Goal: Transaction & Acquisition: Obtain resource

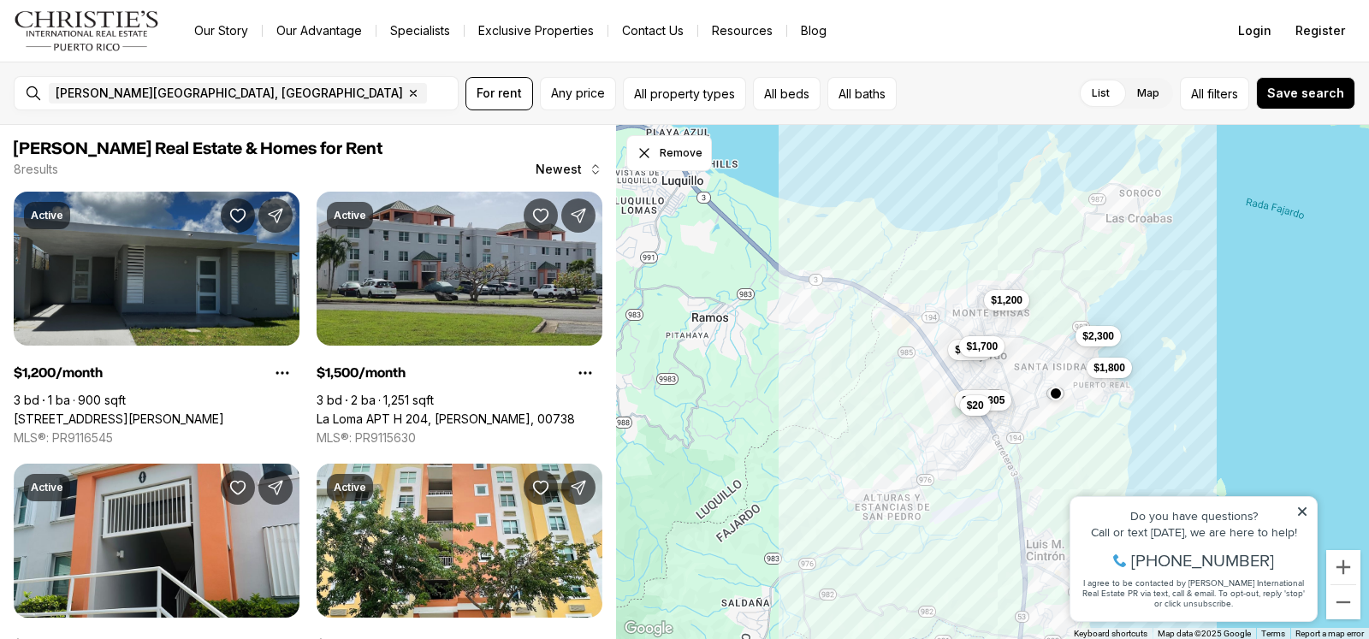
click at [131, 412] on link "[STREET_ADDRESS][PERSON_NAME]" at bounding box center [119, 419] width 211 height 15
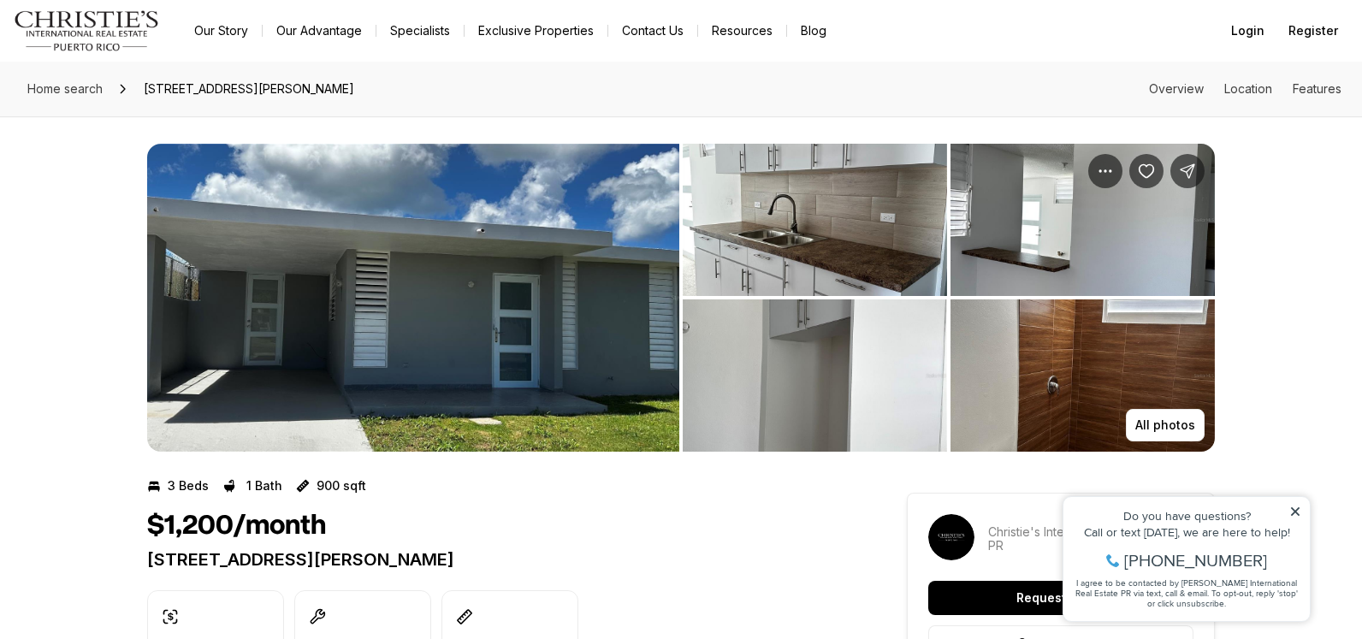
click at [818, 276] on img "View image gallery" at bounding box center [815, 220] width 264 height 152
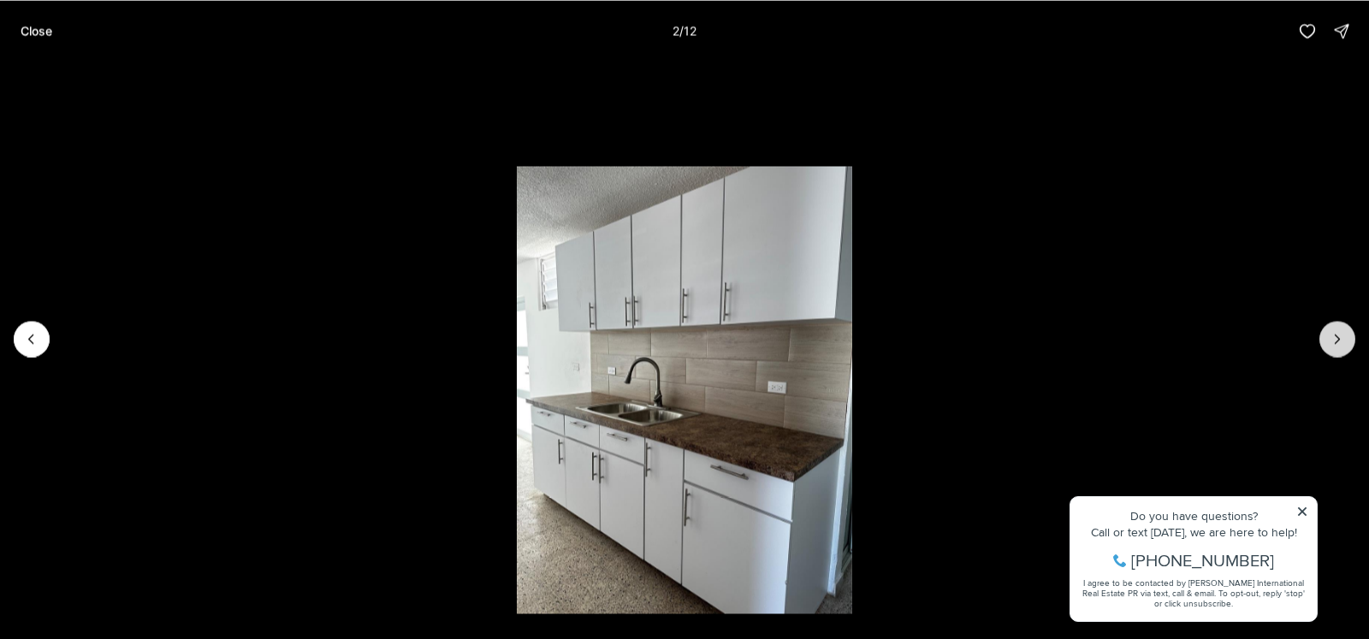
click at [1336, 334] on icon "Next slide" at bounding box center [1337, 338] width 17 height 17
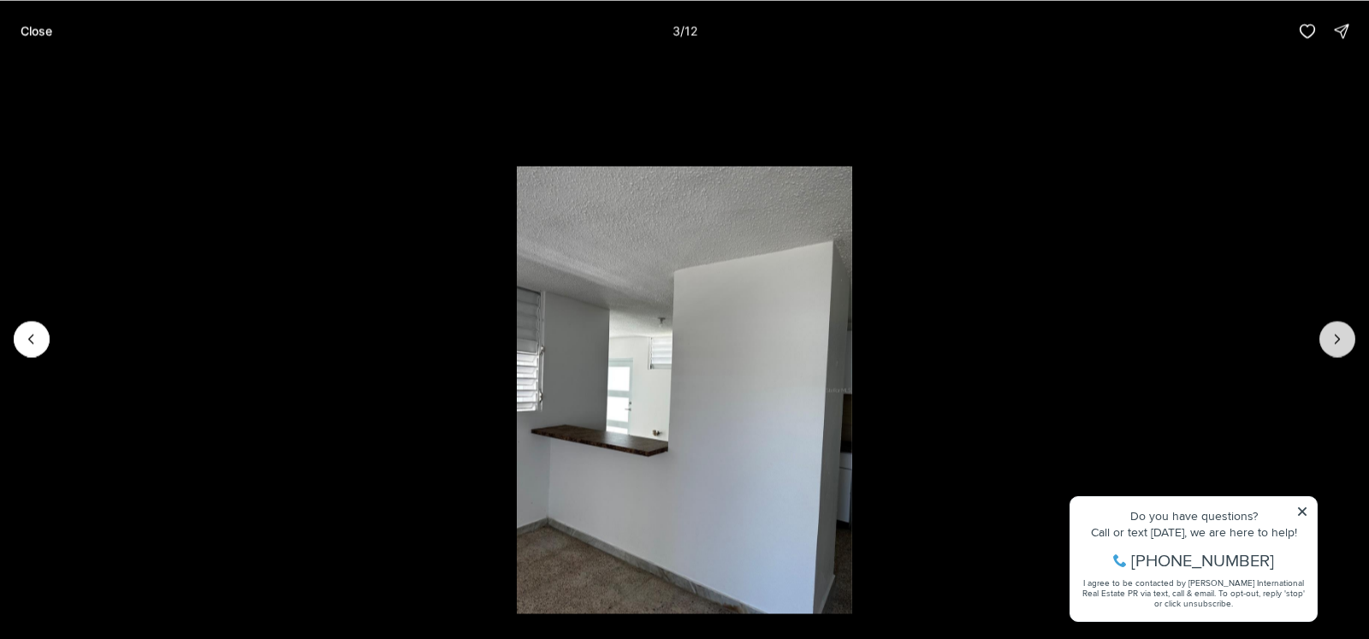
click at [1336, 334] on icon "Next slide" at bounding box center [1337, 338] width 17 height 17
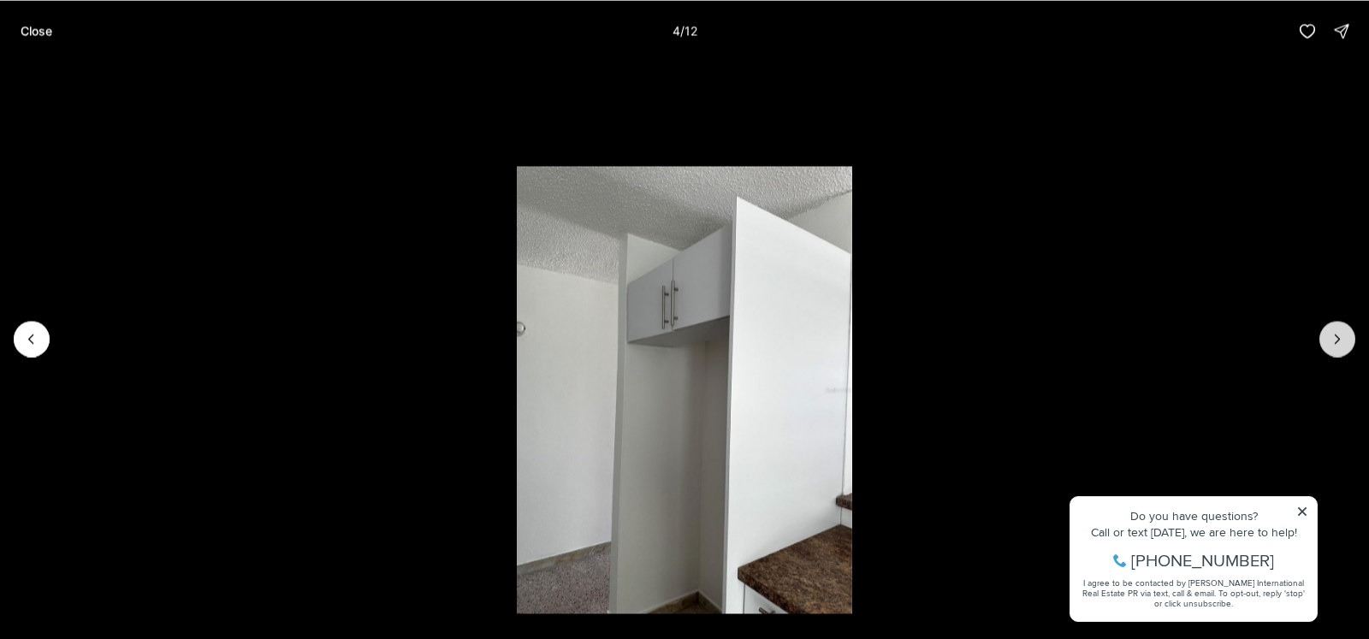
click at [1336, 334] on icon "Next slide" at bounding box center [1337, 338] width 17 height 17
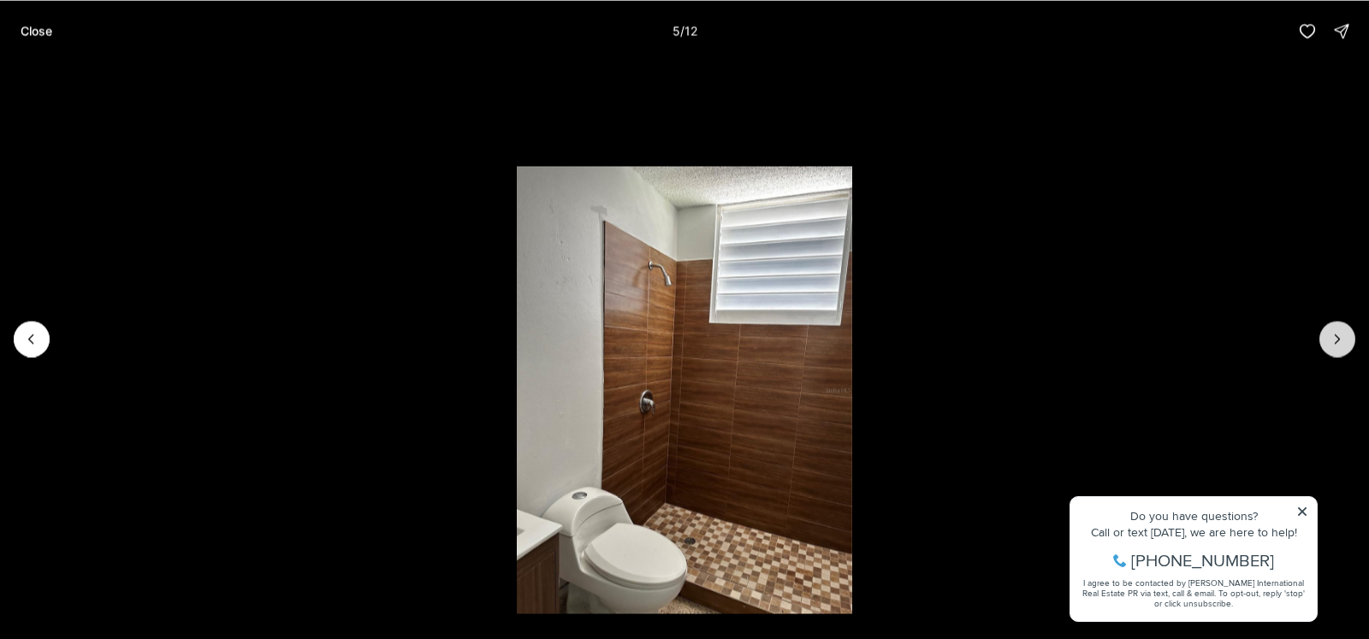
click at [1336, 334] on icon "Next slide" at bounding box center [1337, 338] width 17 height 17
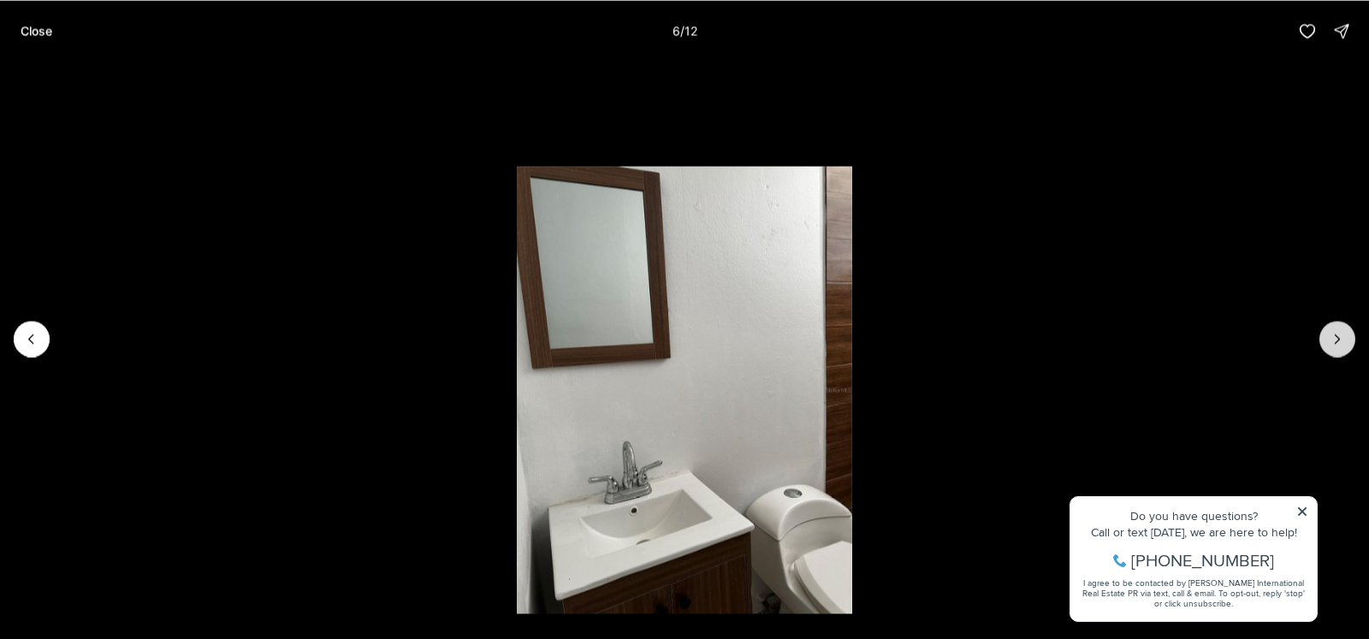
click at [1336, 334] on icon "Next slide" at bounding box center [1337, 338] width 17 height 17
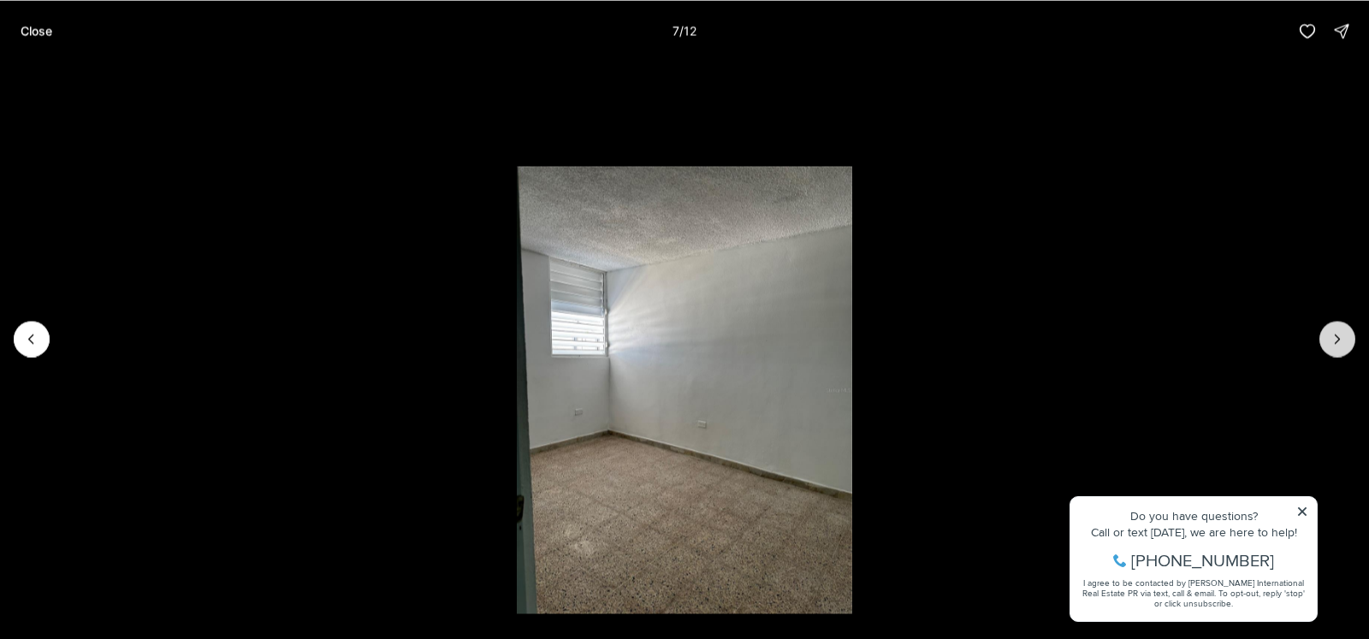
click at [1336, 334] on icon "Next slide" at bounding box center [1337, 338] width 17 height 17
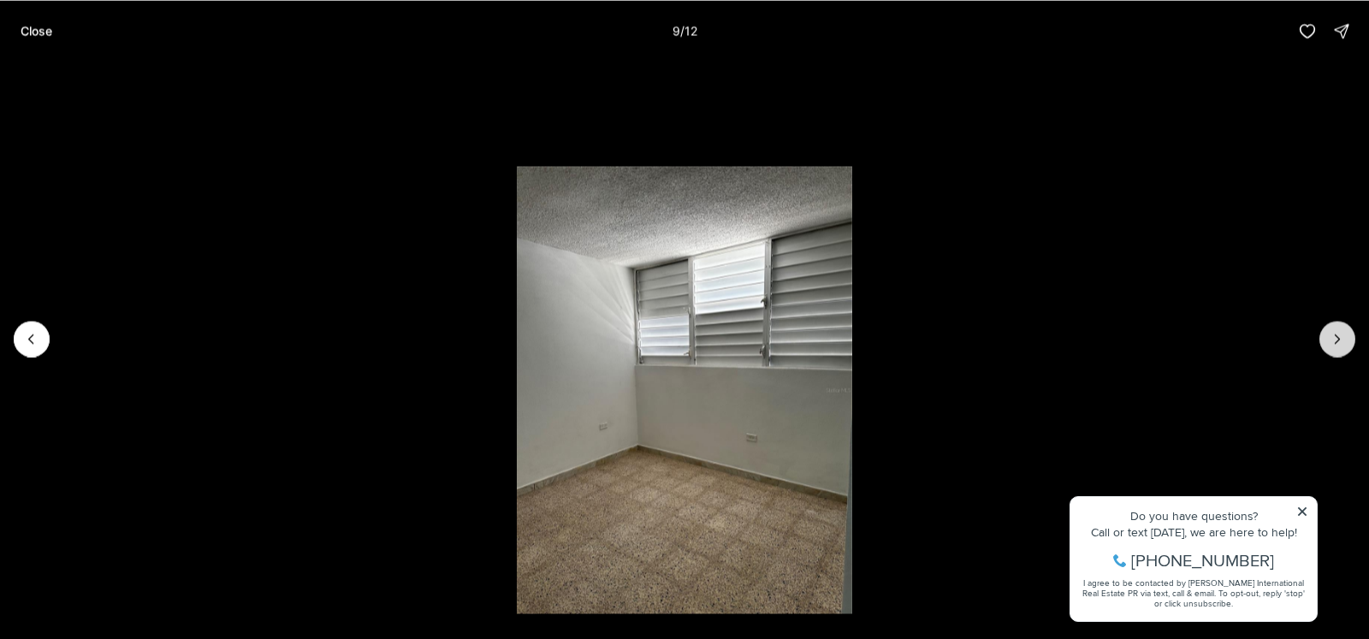
click at [1336, 334] on icon "Next slide" at bounding box center [1337, 338] width 17 height 17
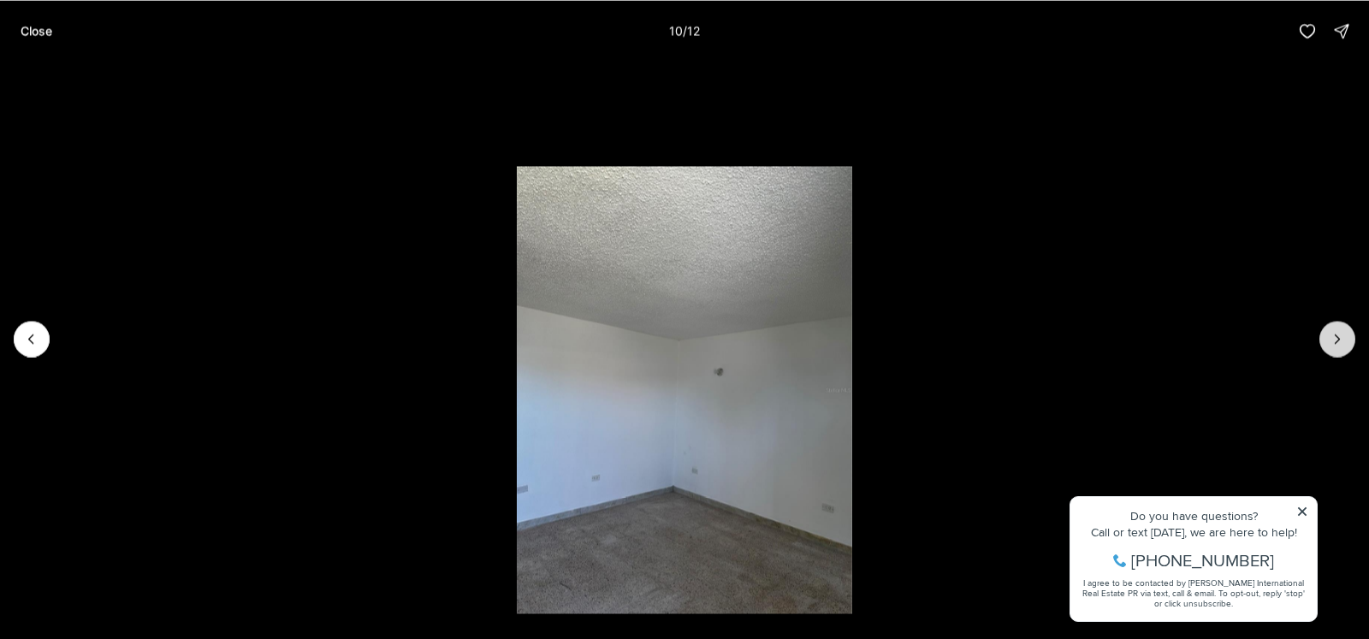
click at [1336, 334] on icon "Next slide" at bounding box center [1337, 338] width 17 height 17
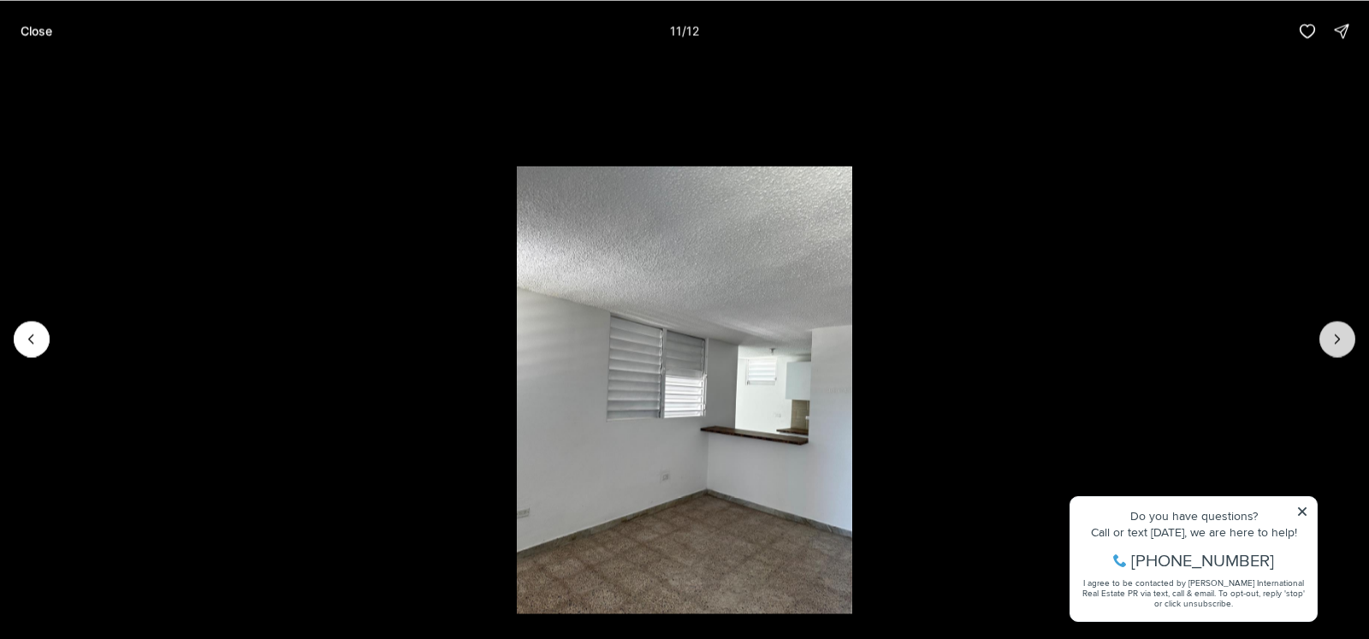
click at [1336, 334] on icon "Next slide" at bounding box center [1337, 338] width 17 height 17
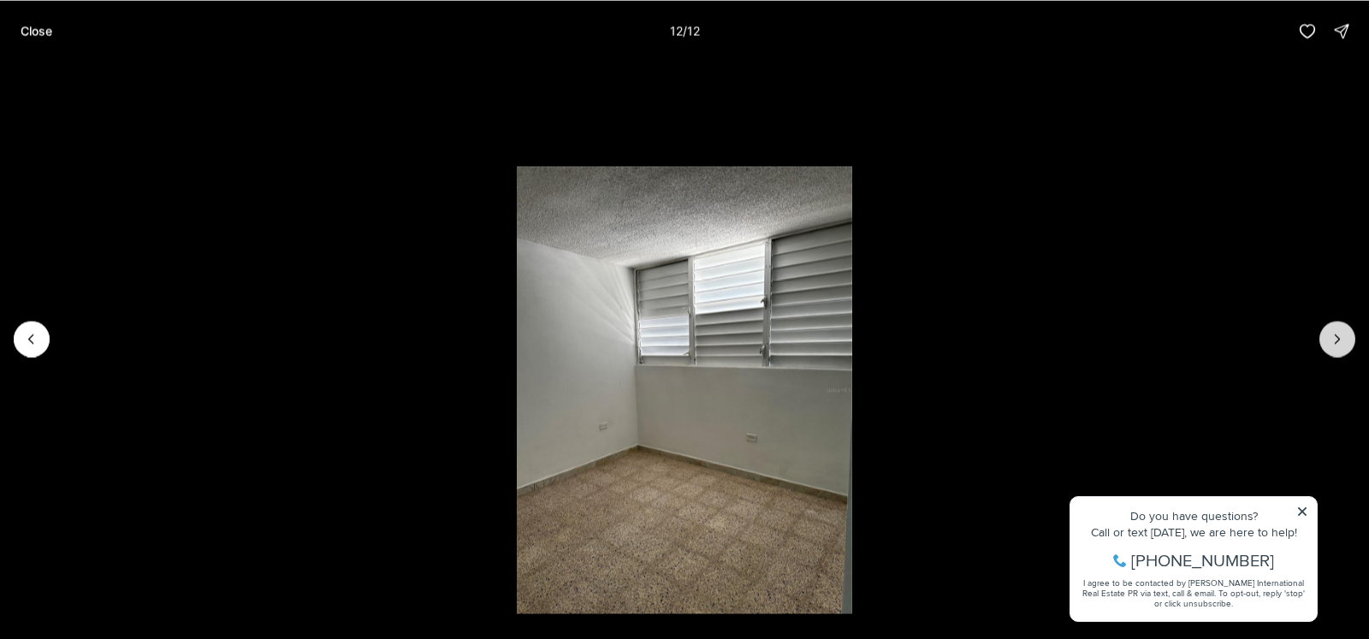
click at [1336, 334] on div at bounding box center [1338, 339] width 36 height 36
click at [28, 34] on p "Close" at bounding box center [37, 31] width 32 height 14
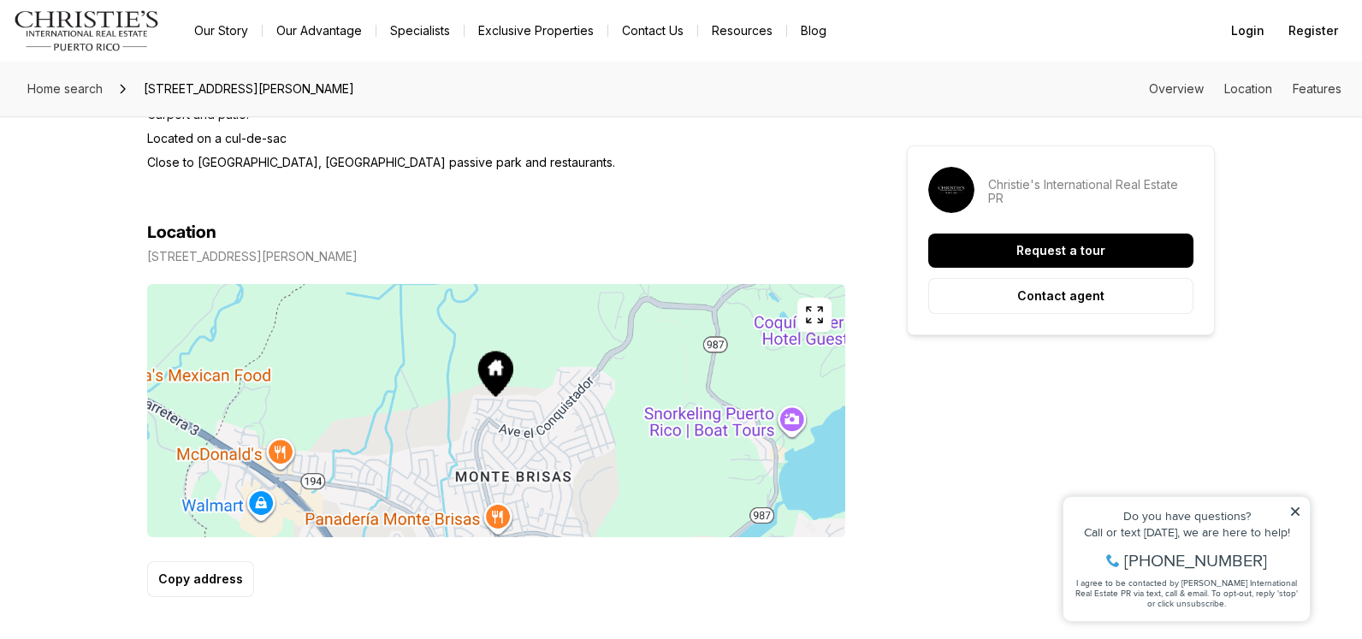
scroll to position [698, 0]
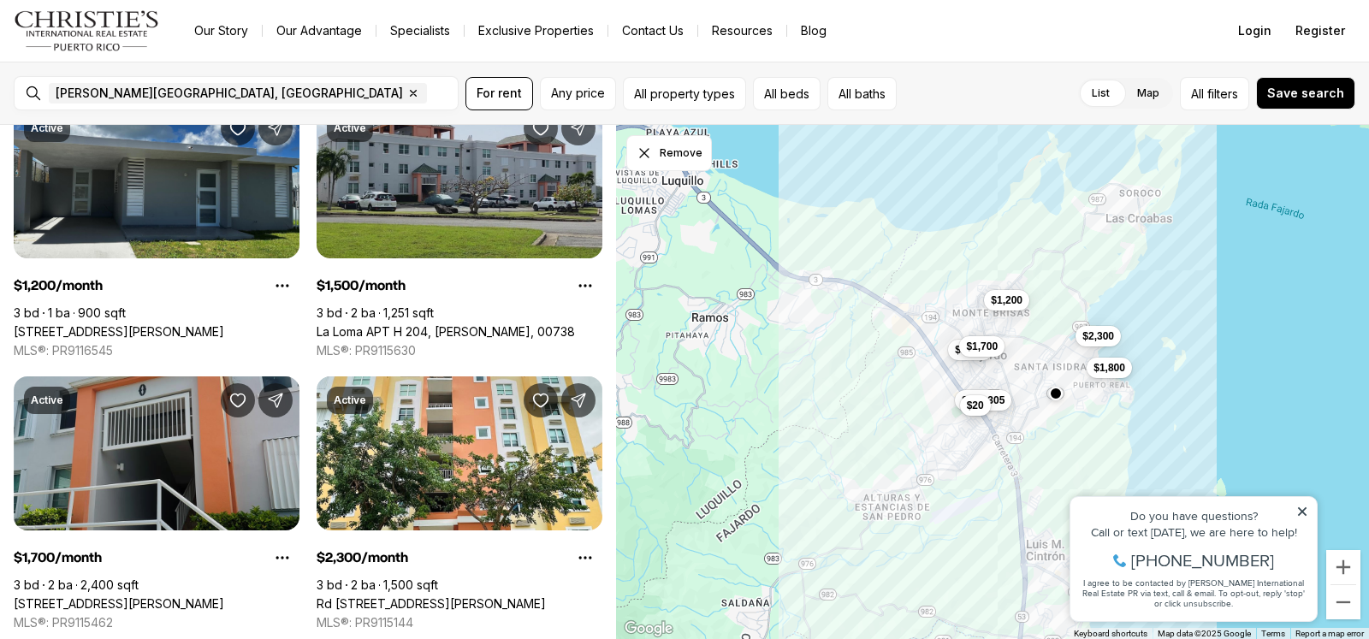
scroll to position [175, 0]
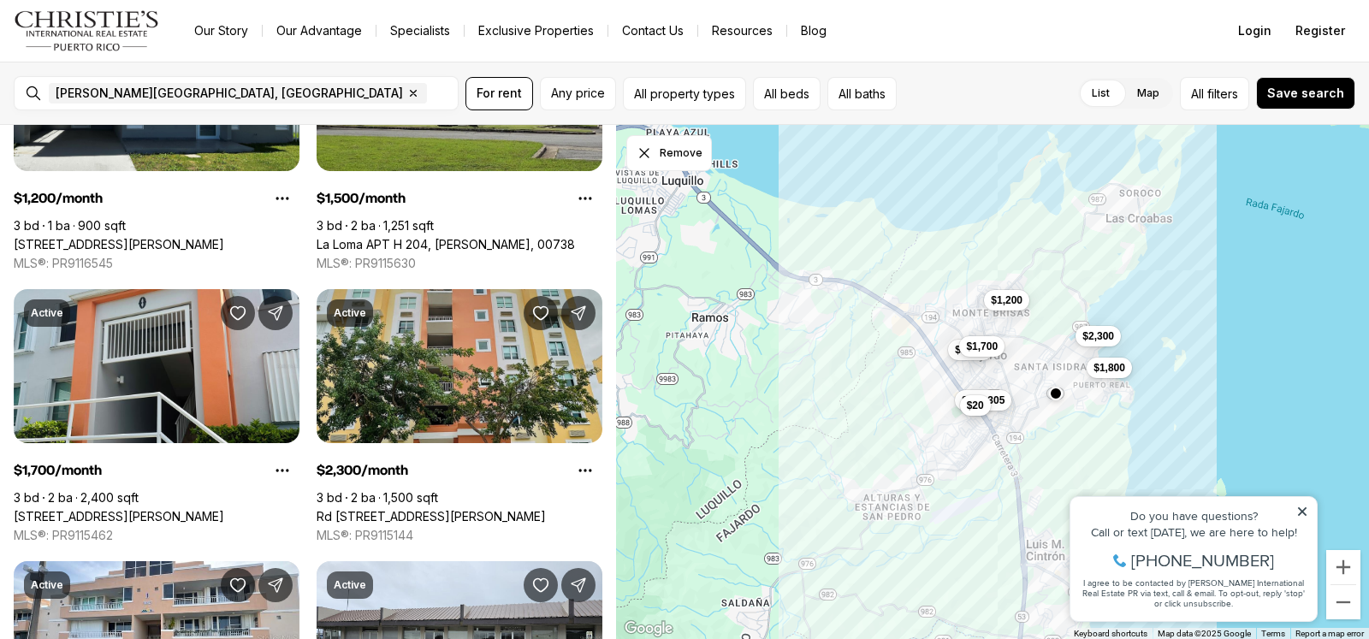
click at [441, 509] on link "Rd [STREET_ADDRESS][PERSON_NAME]" at bounding box center [431, 516] width 229 height 15
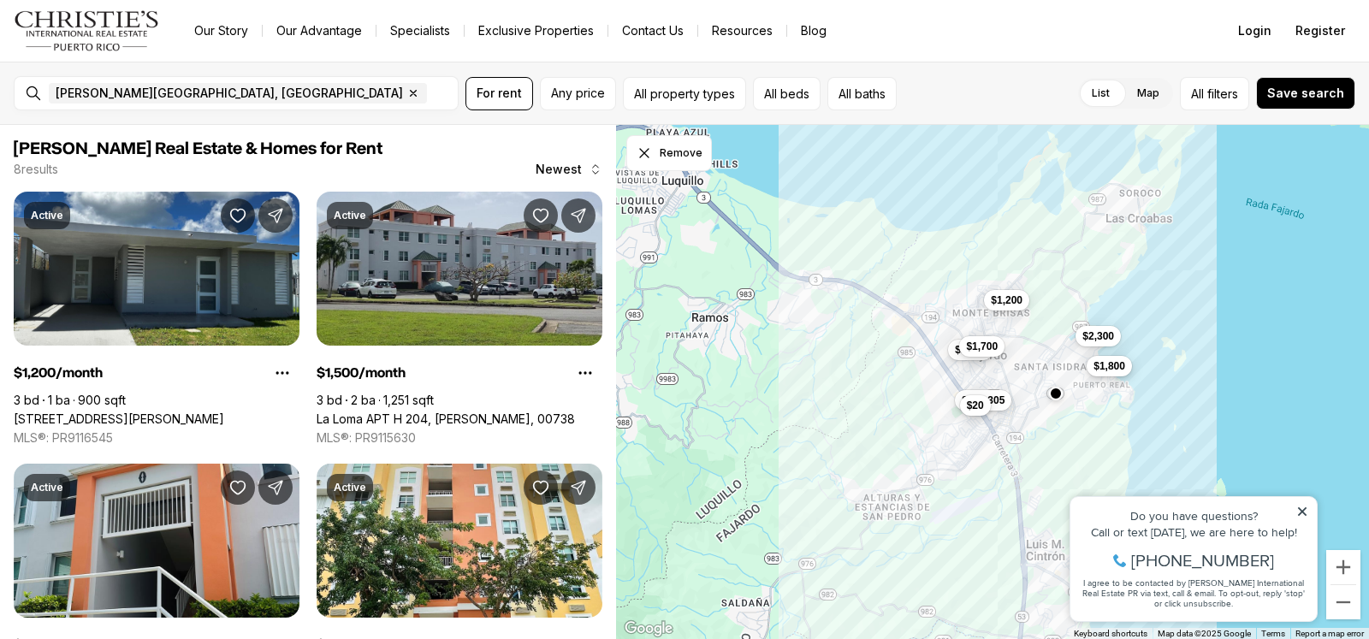
click at [1119, 375] on button "$1,800" at bounding box center [1109, 366] width 45 height 21
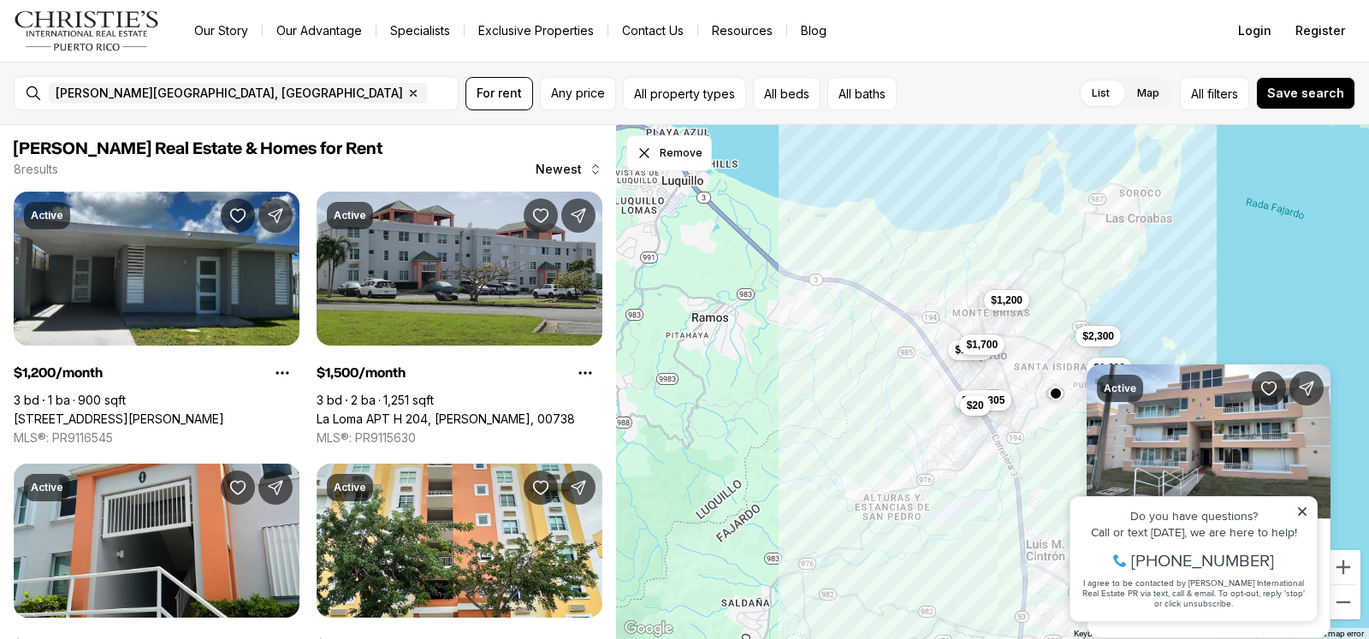
click at [991, 346] on span "$1,700" at bounding box center [982, 345] width 32 height 14
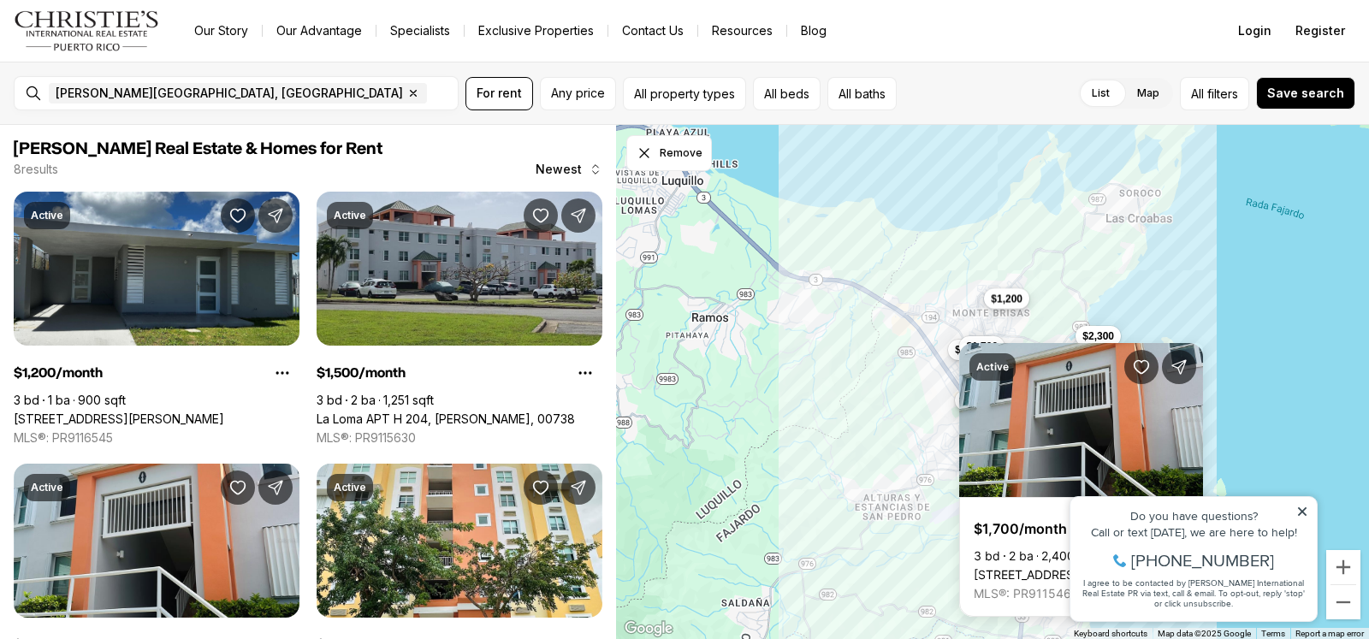
click at [1016, 310] on div "$1,200" at bounding box center [1006, 300] width 45 height 21
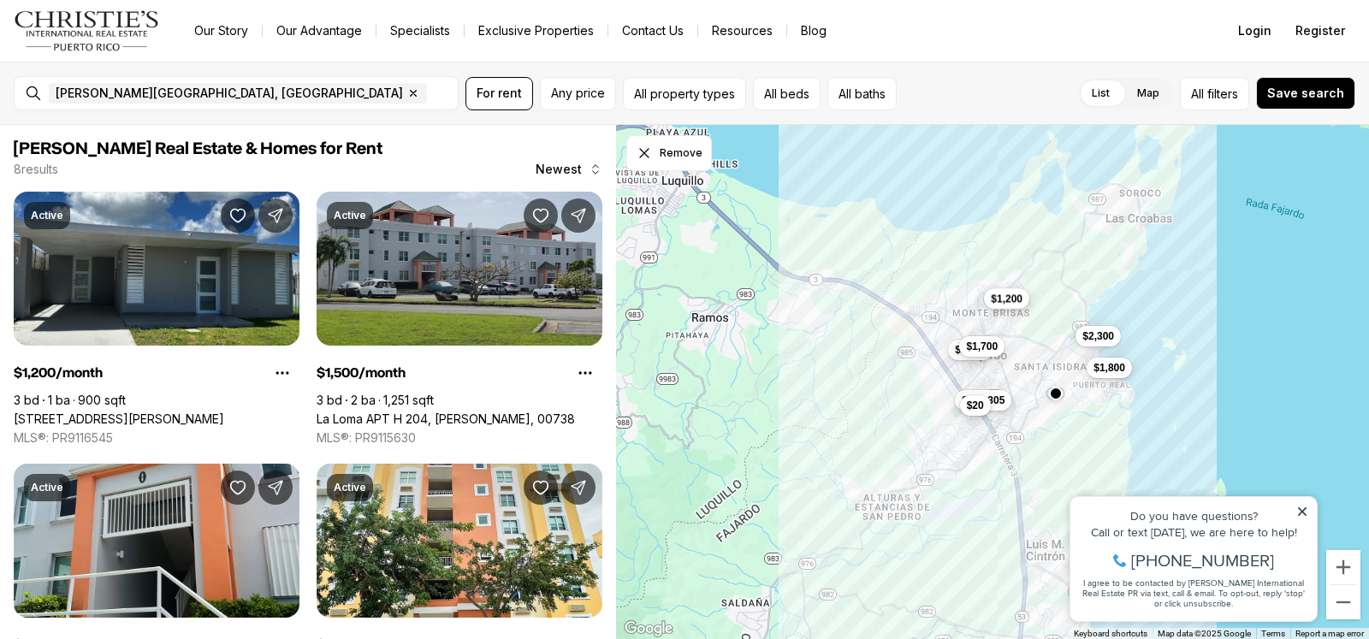
click at [1009, 304] on span "$1,200" at bounding box center [1007, 299] width 32 height 14
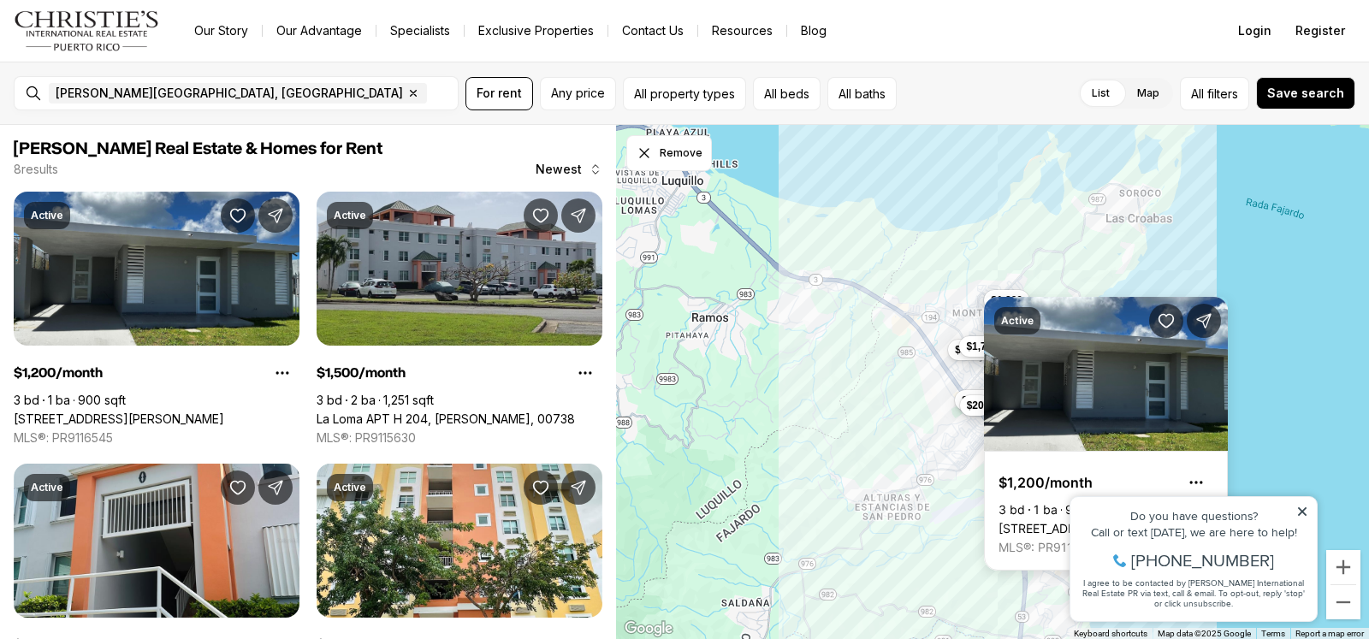
click at [1269, 298] on div "$1,200 $1,500 $1,700 $2,300 $1,800 $307,305 $20" at bounding box center [992, 382] width 753 height 515
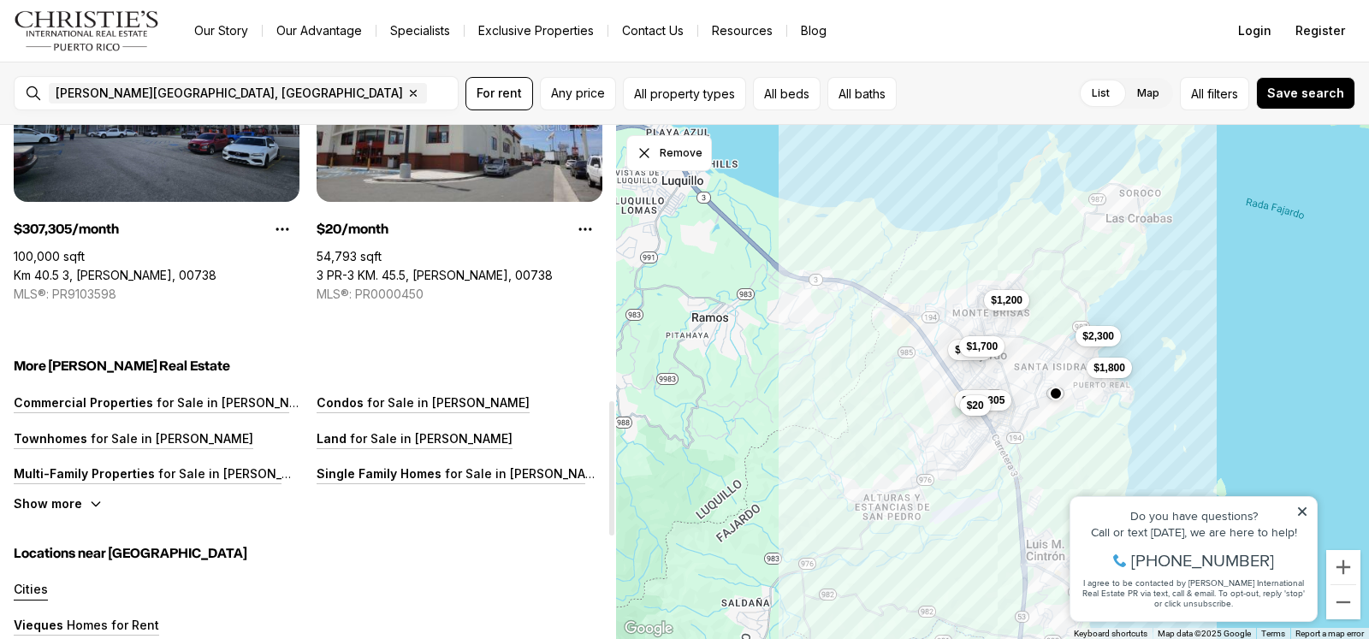
scroll to position [1135, 0]
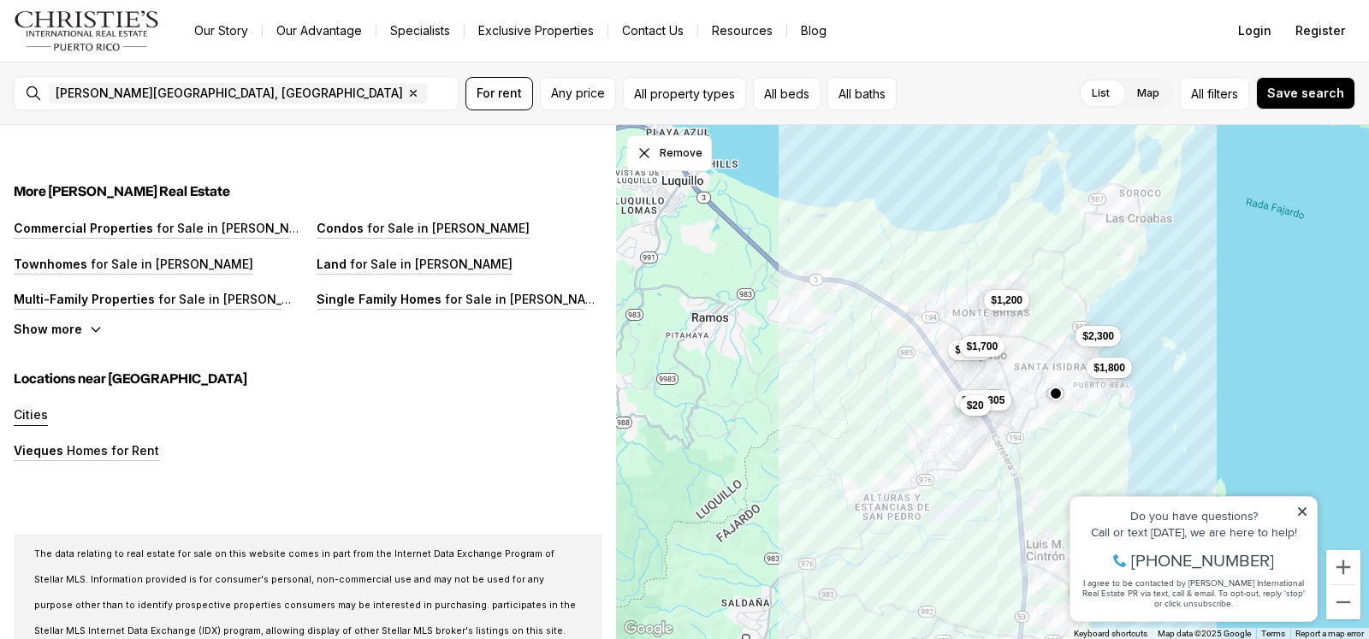
click at [1302, 511] on icon at bounding box center [1302, 512] width 9 height 9
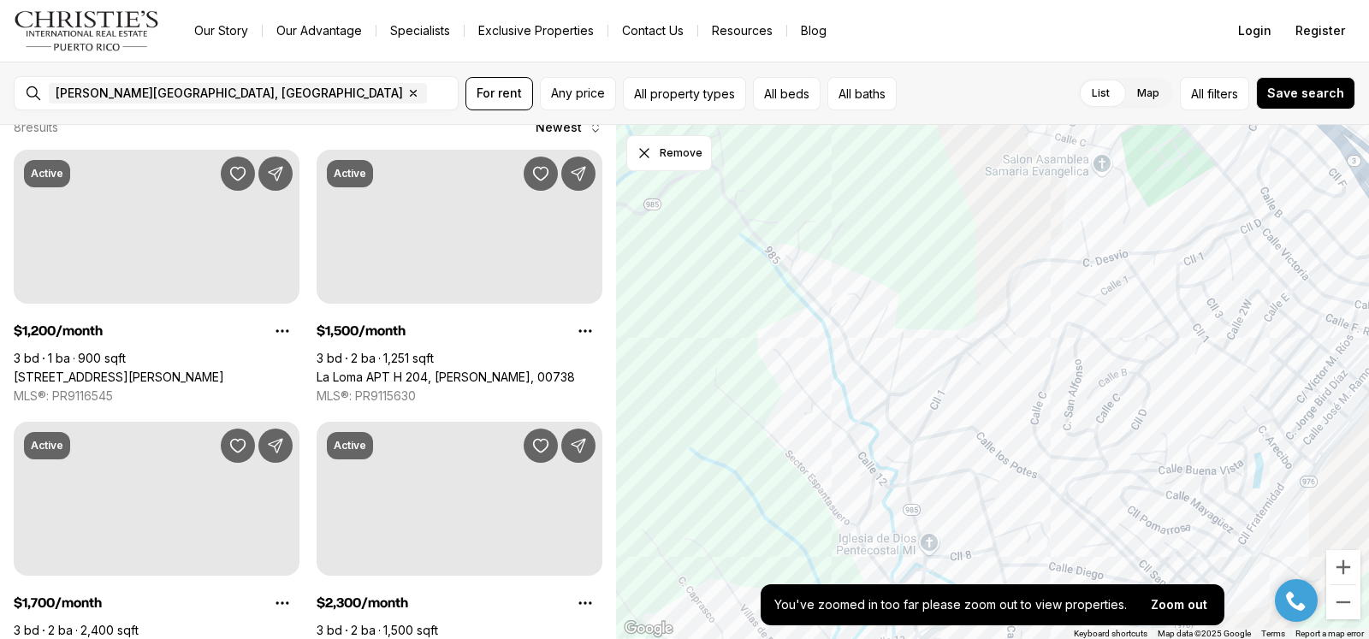
scroll to position [0, 0]
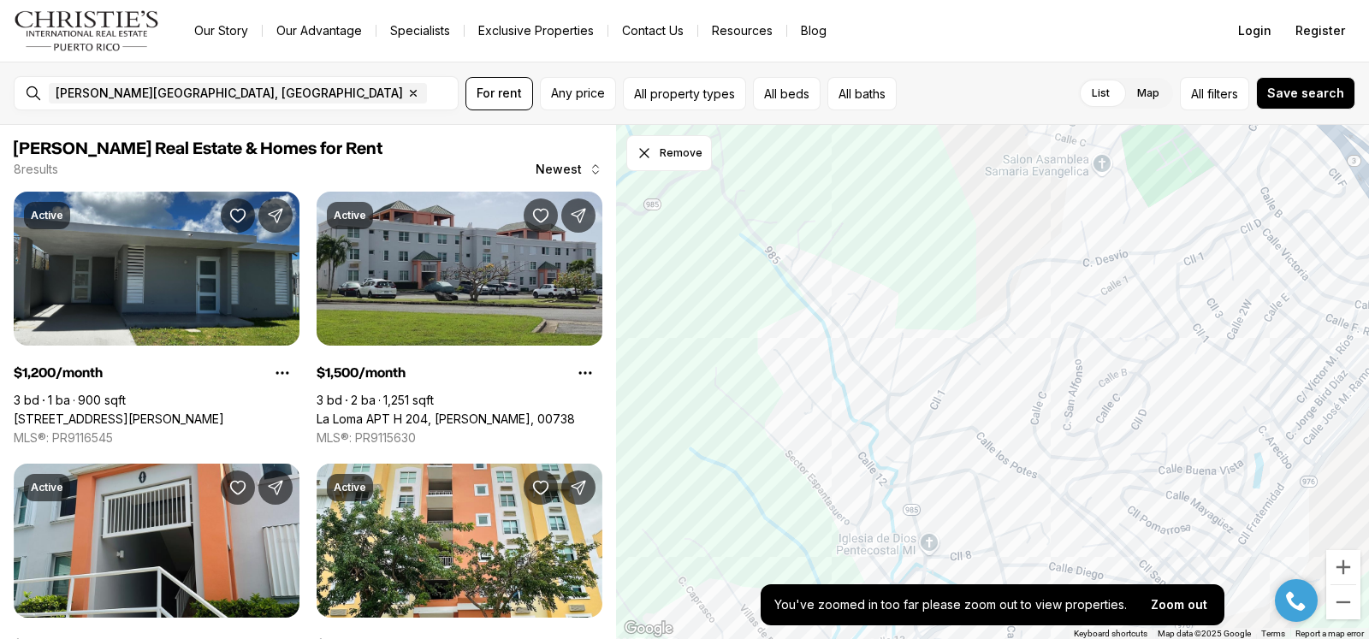
drag, startPoint x: 872, startPoint y: 304, endPoint x: 739, endPoint y: 504, distance: 240.2
click at [739, 504] on div at bounding box center [992, 382] width 753 height 515
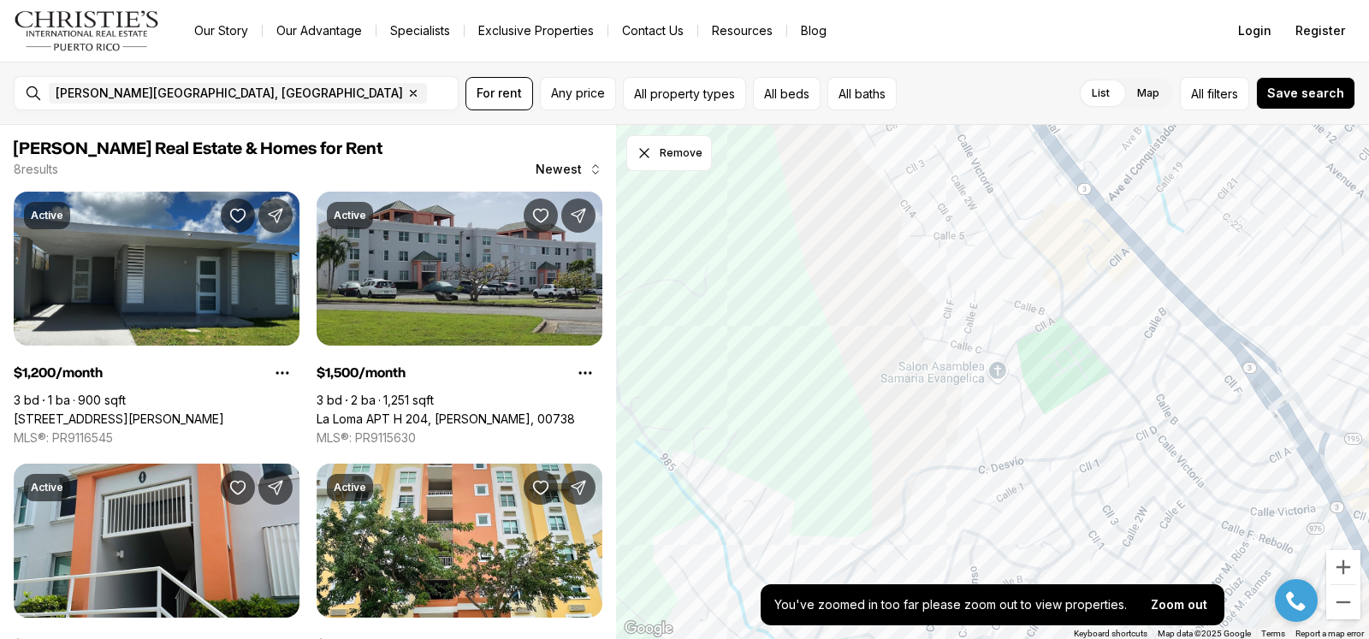
drag, startPoint x: 904, startPoint y: 281, endPoint x: 803, endPoint y: 478, distance: 222.0
click at [803, 480] on div at bounding box center [992, 382] width 753 height 515
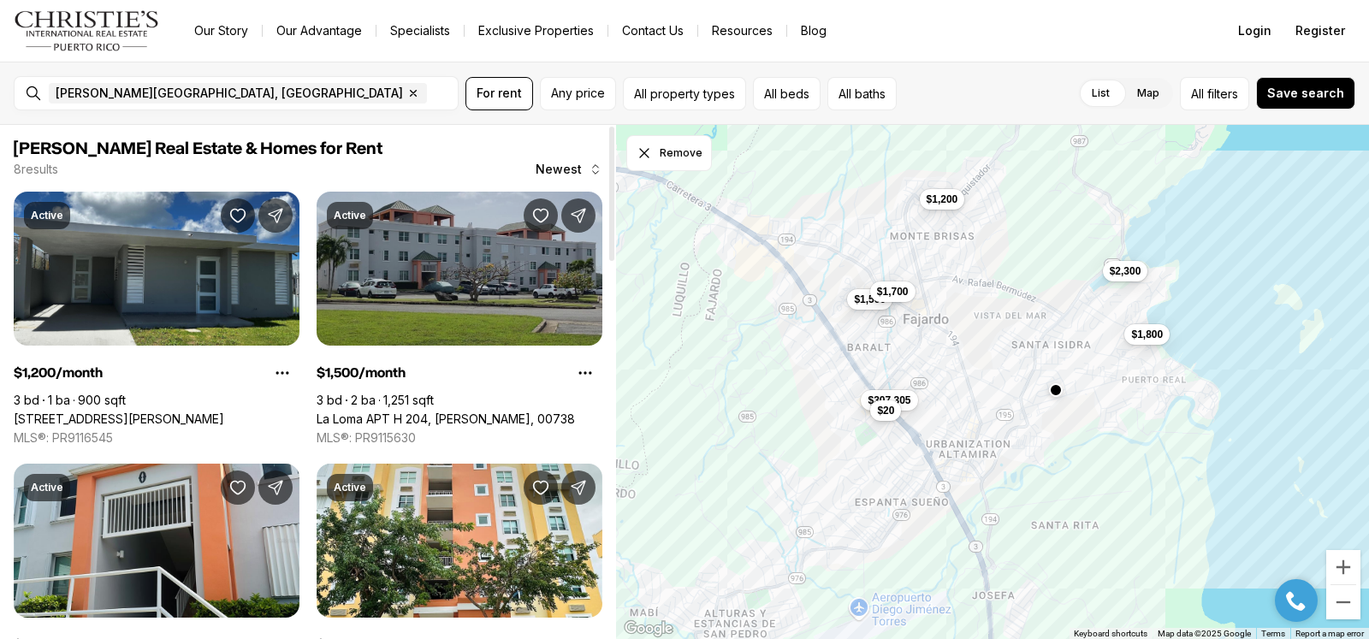
click at [438, 412] on link "La Loma APT H 204, [PERSON_NAME], 00738" at bounding box center [446, 419] width 258 height 15
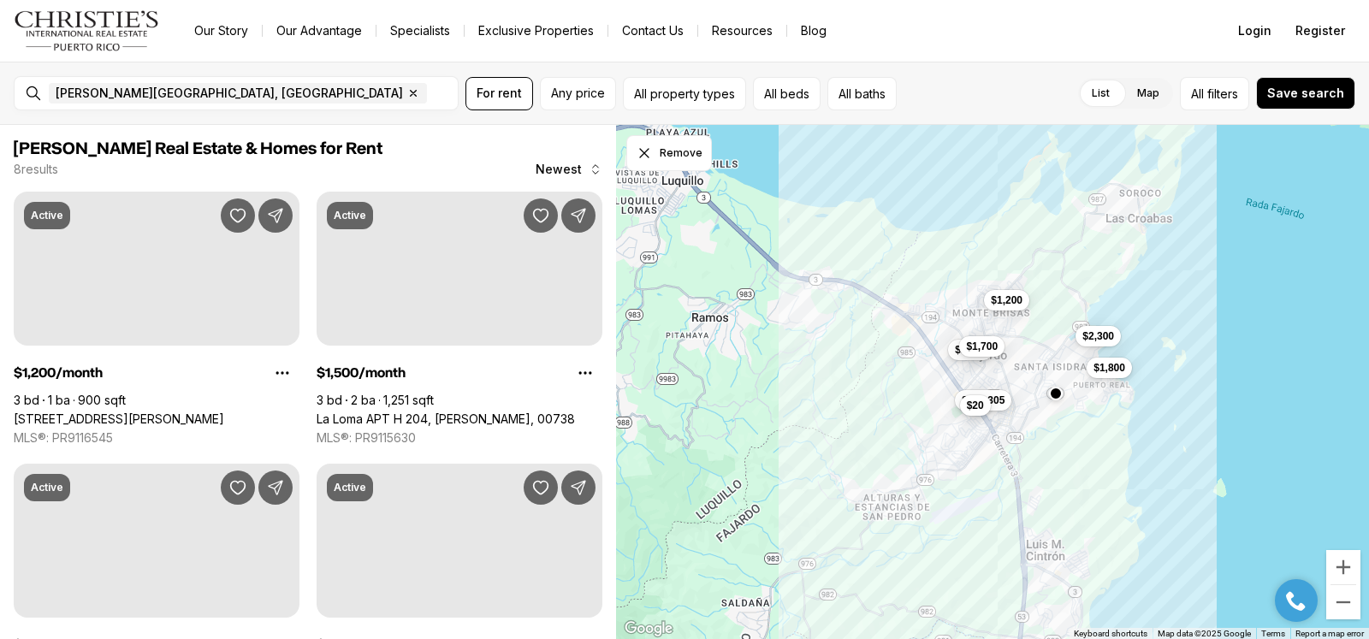
click at [100, 25] on img "Main navigation" at bounding box center [87, 30] width 146 height 41
